Goal: Task Accomplishment & Management: Use online tool/utility

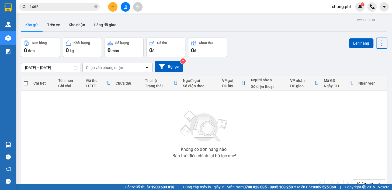
click at [127, 9] on button at bounding box center [125, 6] width 9 height 9
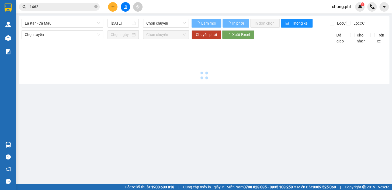
type input "[DATE]"
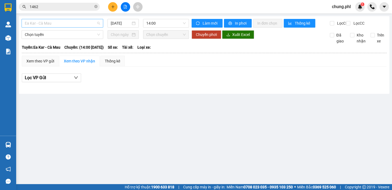
click at [57, 23] on span "Ea Kar - Cà Mau" at bounding box center [62, 23] width 75 height 8
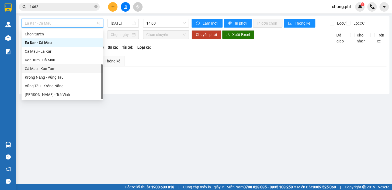
scroll to position [8, 0]
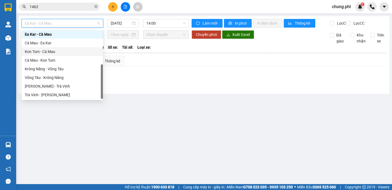
click at [36, 51] on div "Kon Tum - Cà Mau" at bounding box center [62, 52] width 75 height 6
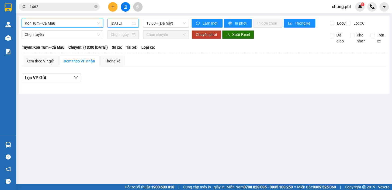
click at [119, 23] on input "[DATE]" at bounding box center [121, 23] width 20 height 6
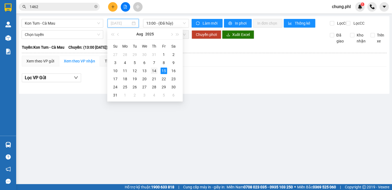
click at [153, 69] on div "14" at bounding box center [154, 70] width 6 height 6
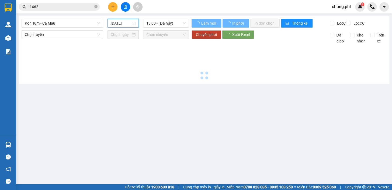
type input "[DATE]"
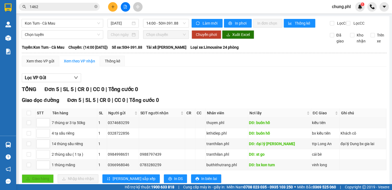
click at [51, 16] on main "Kon Tum - Cà Mau [DATE] 14:00 - 50H-391.88 Làm mới In phơi In đơn chọn Thống kê…" at bounding box center [196, 92] width 392 height 184
click at [49, 22] on span "Kon Tum - Cà Mau" at bounding box center [62, 23] width 75 height 8
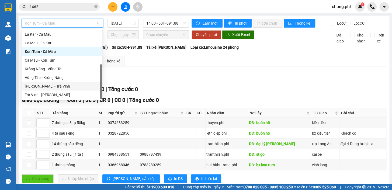
click at [56, 86] on div "[PERSON_NAME] - Trà Vinh" at bounding box center [62, 86] width 74 height 6
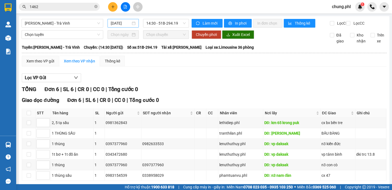
click at [130, 21] on div "[DATE]" at bounding box center [123, 23] width 25 height 6
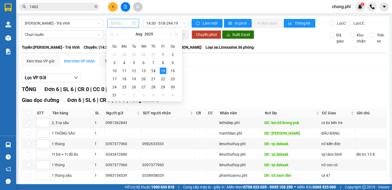
click at [151, 70] on div "14" at bounding box center [153, 70] width 6 height 6
type input "[DATE]"
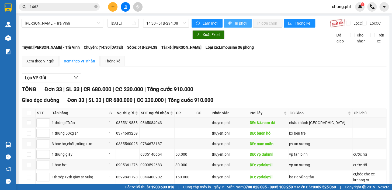
click at [235, 25] on span "In phơi" at bounding box center [241, 23] width 12 height 6
